Goal: Information Seeking & Learning: Learn about a topic

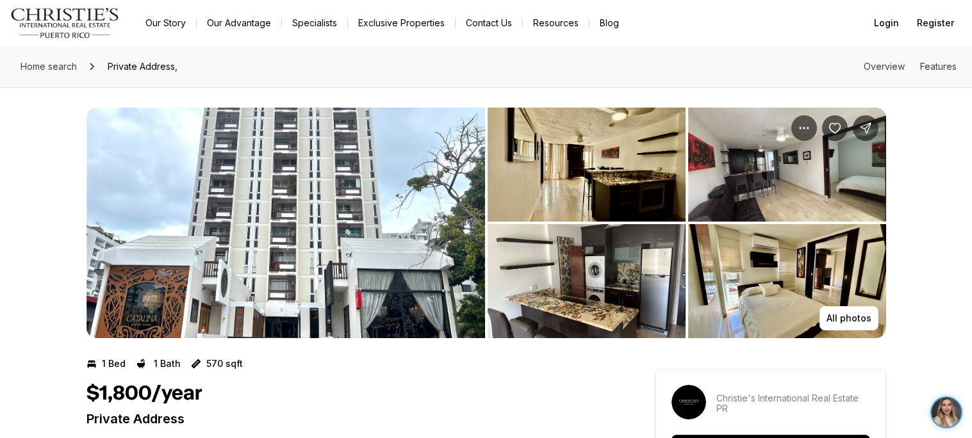
click at [439, 202] on img "View image gallery" at bounding box center [286, 223] width 399 height 231
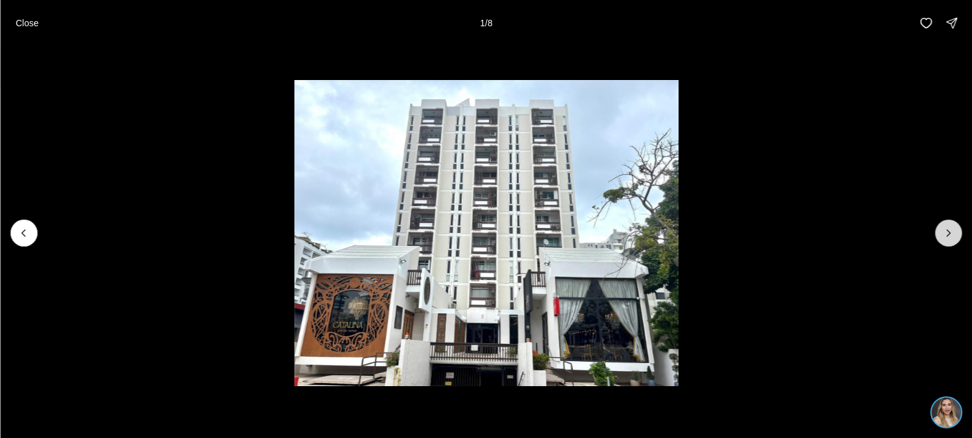
click at [954, 226] on button "Next slide" at bounding box center [948, 233] width 27 height 27
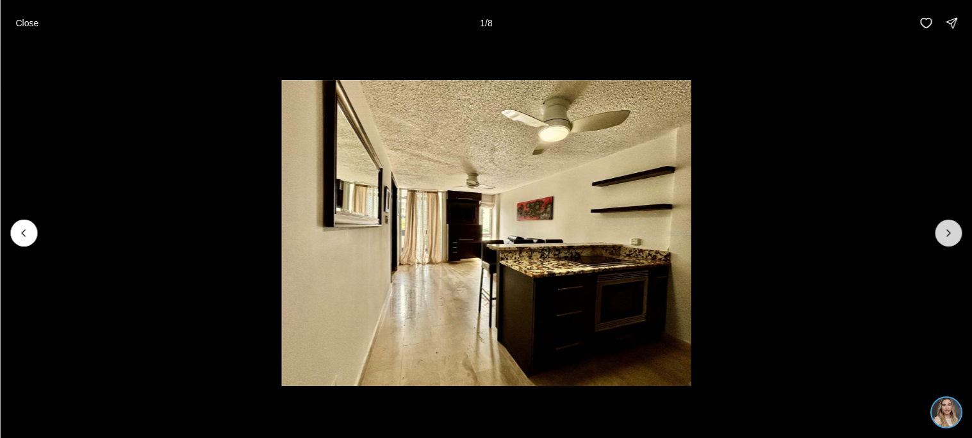
click at [954, 226] on button "Next slide" at bounding box center [948, 233] width 27 height 27
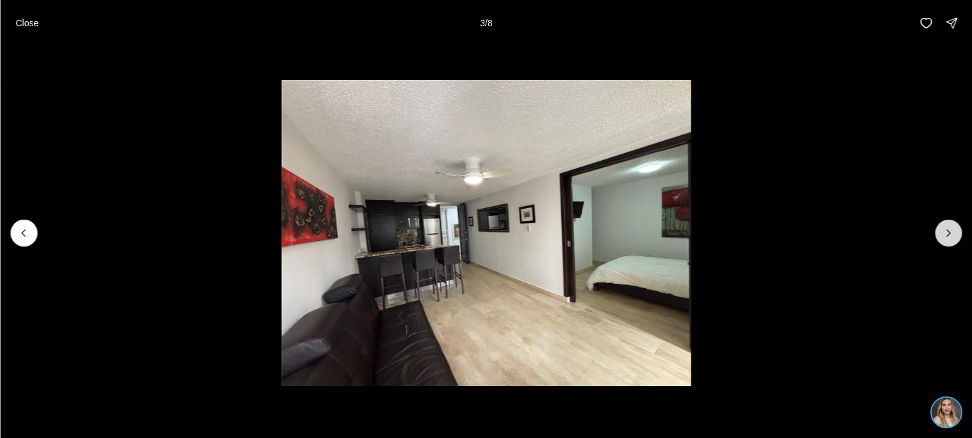
click at [954, 226] on button "Next slide" at bounding box center [948, 233] width 27 height 27
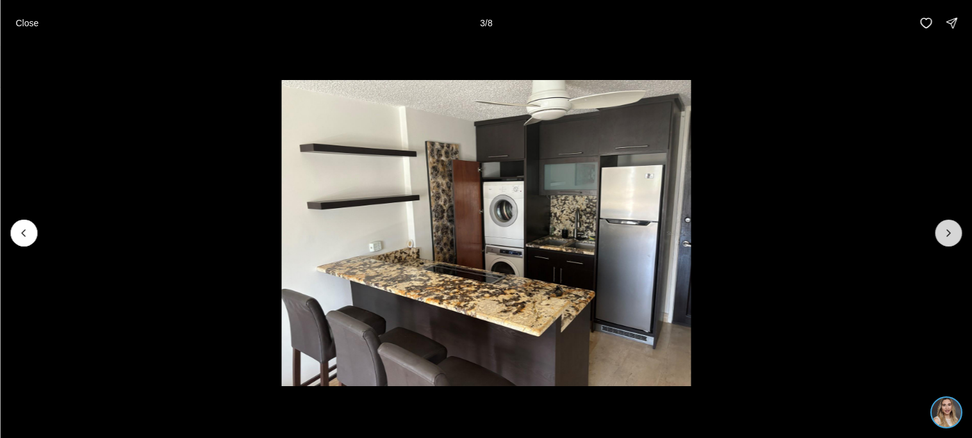
click at [954, 226] on button "Next slide" at bounding box center [948, 233] width 27 height 27
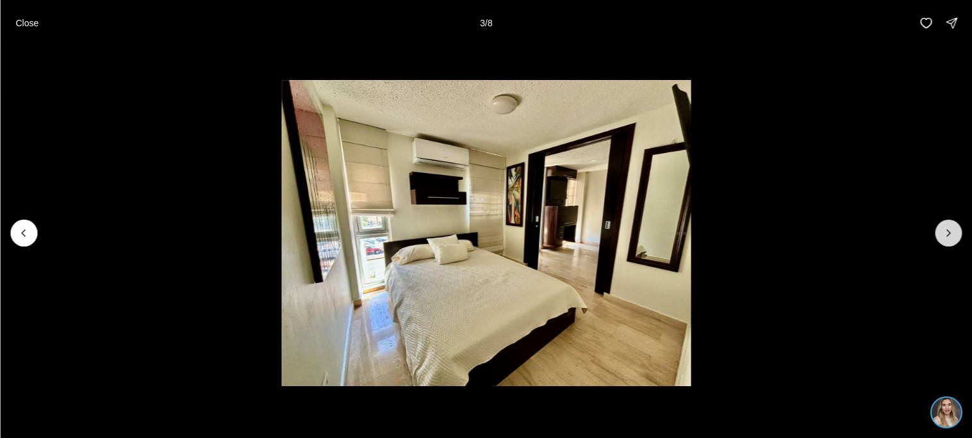
click at [954, 226] on button "Next slide" at bounding box center [948, 233] width 27 height 27
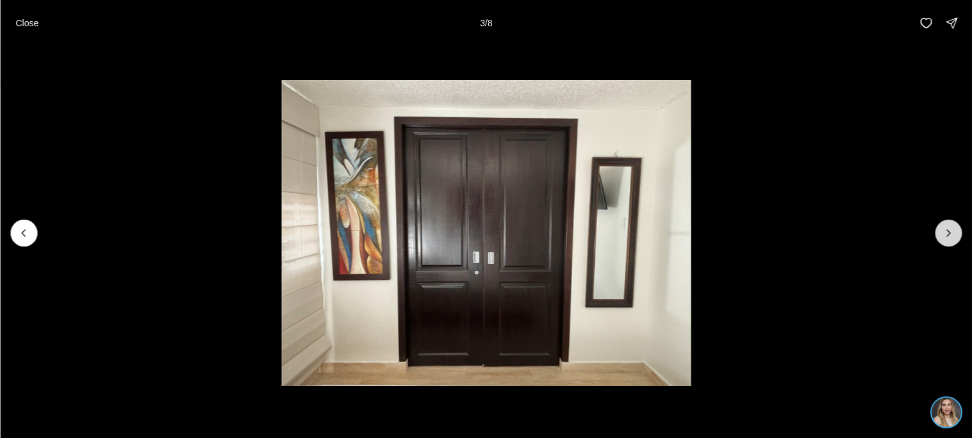
click at [954, 226] on button "Next slide" at bounding box center [948, 233] width 27 height 27
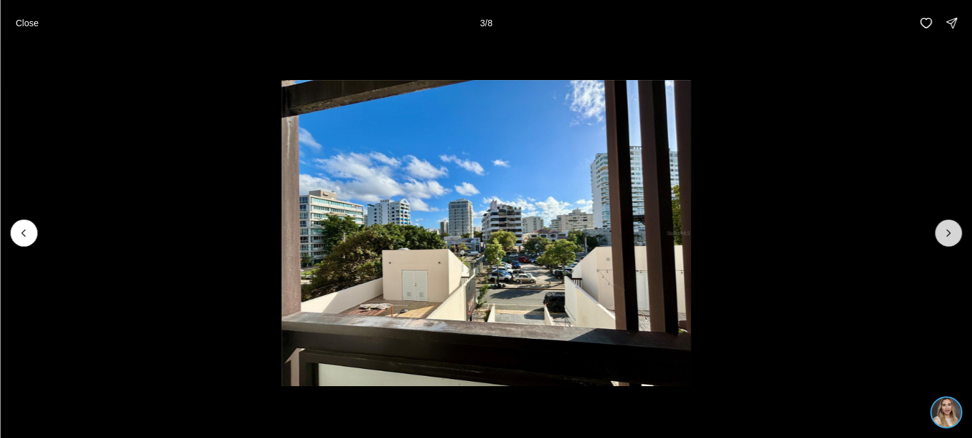
click at [954, 226] on button "Next slide" at bounding box center [948, 233] width 27 height 27
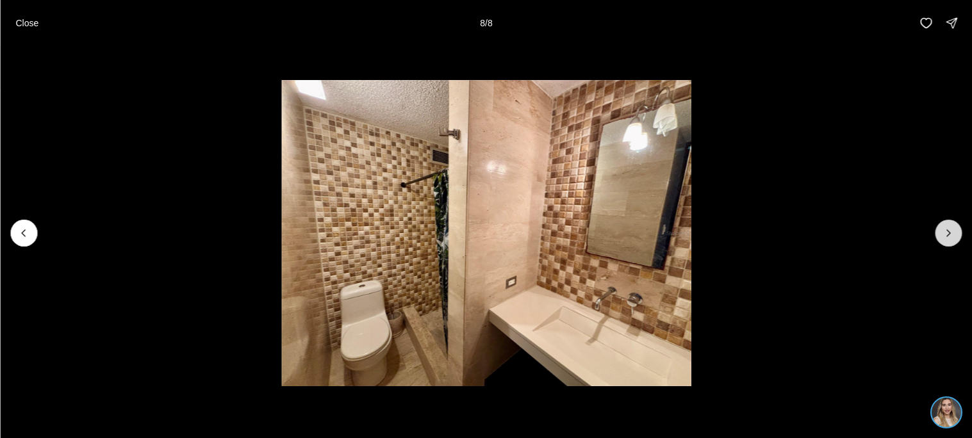
click at [954, 226] on div at bounding box center [948, 233] width 27 height 27
click at [35, 16] on button "Close" at bounding box center [27, 23] width 38 height 26
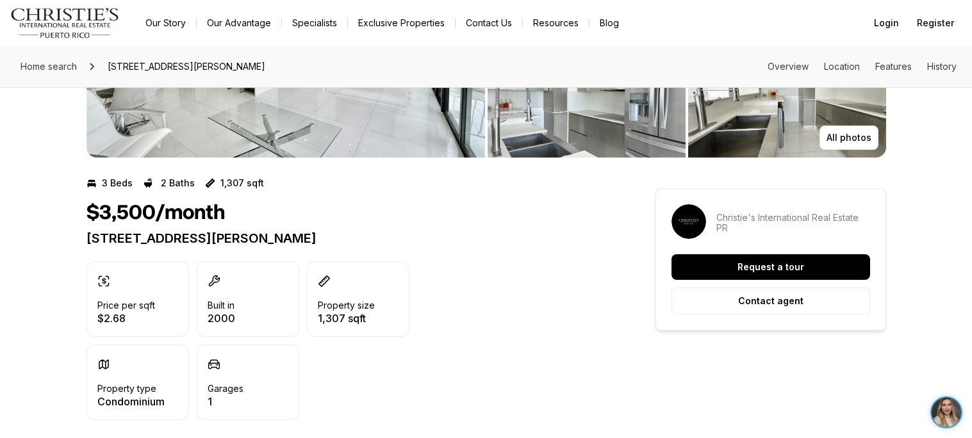
scroll to position [168, 0]
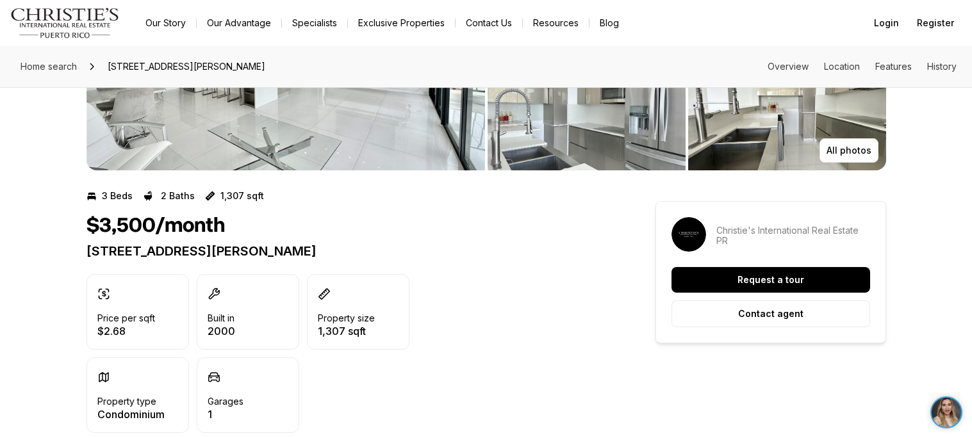
click at [399, 252] on p "450 AVENIDA DE LA CONSTITUCIÓN SAN JUAN PR, 00901" at bounding box center [348, 251] width 523 height 15
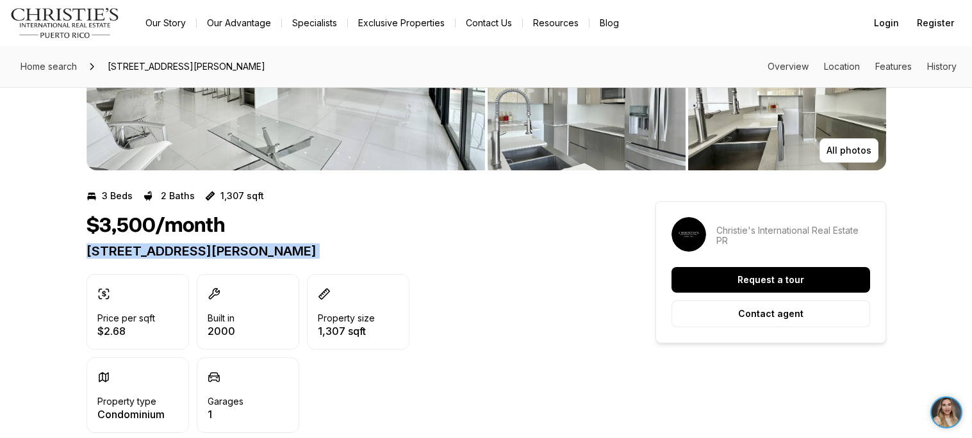
copy div "450 AVENIDA DE LA CONSTITUCIÓN SAN JUAN PR, 00901"
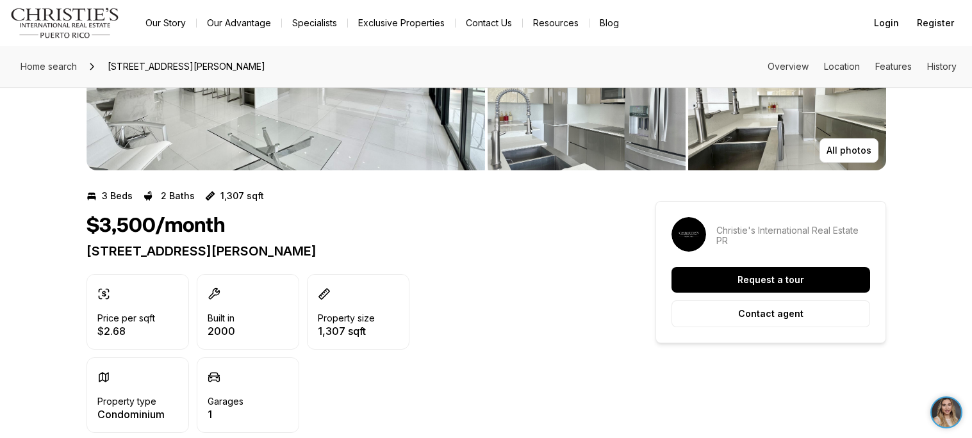
scroll to position [0, 0]
